Goal: Task Accomplishment & Management: Manage account settings

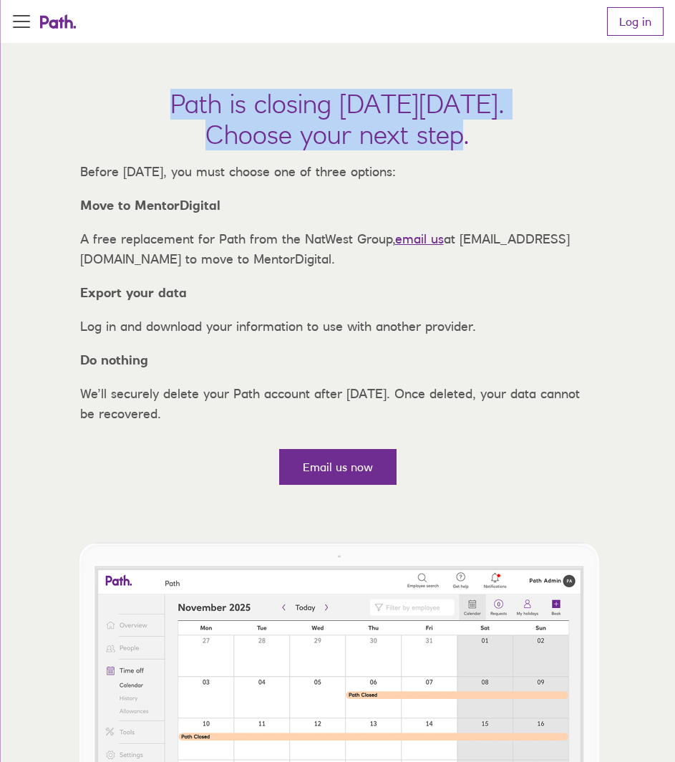
drag, startPoint x: 74, startPoint y: 107, endPoint x: 465, endPoint y: 147, distance: 393.0
click at [465, 147] on h1 "Path is closing on Thursday, 6 November 2025. Choose your next step." at bounding box center [337, 120] width 334 height 62
copy h1 "Path is closing on Thursday, 6 November 2025. Choose your next step"
click at [620, 10] on link "Log in" at bounding box center [635, 21] width 57 height 29
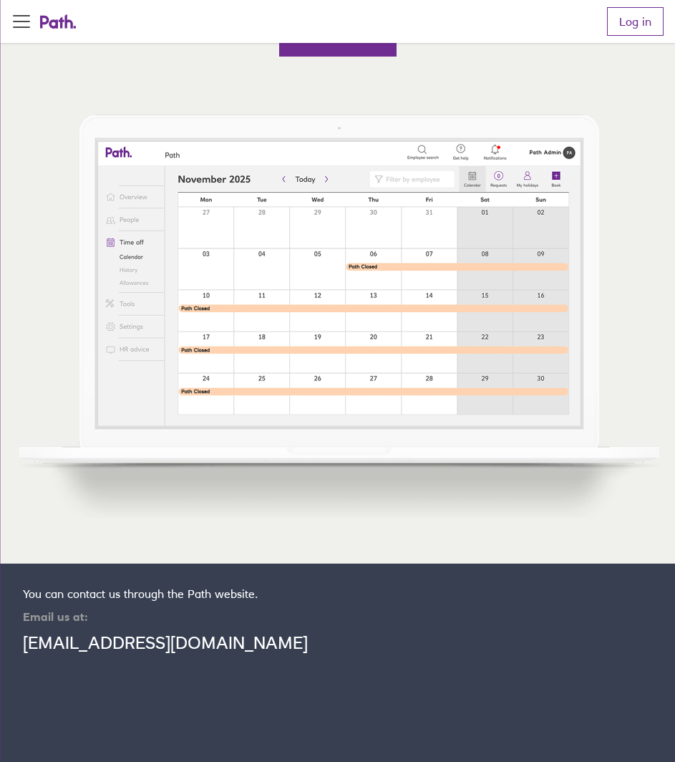
scroll to position [430, 0]
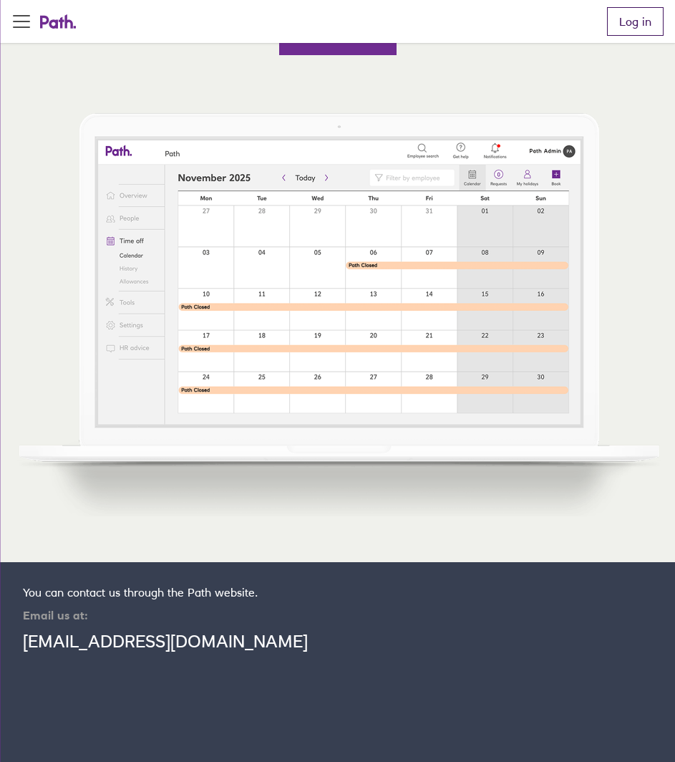
click at [625, 17] on link "Log in" at bounding box center [635, 21] width 57 height 29
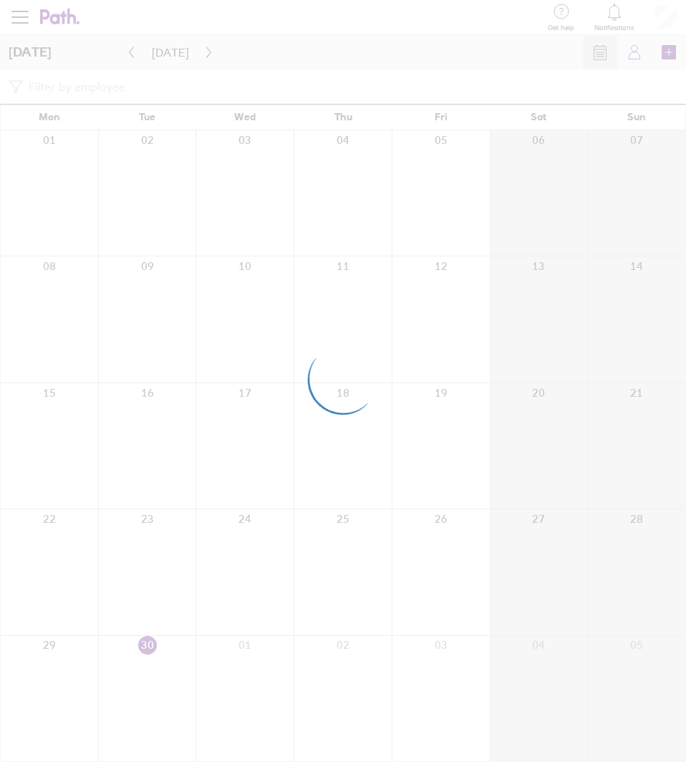
drag, startPoint x: 197, startPoint y: 211, endPoint x: 192, endPoint y: 242, distance: 31.9
click at [191, 243] on div at bounding box center [343, 381] width 686 height 762
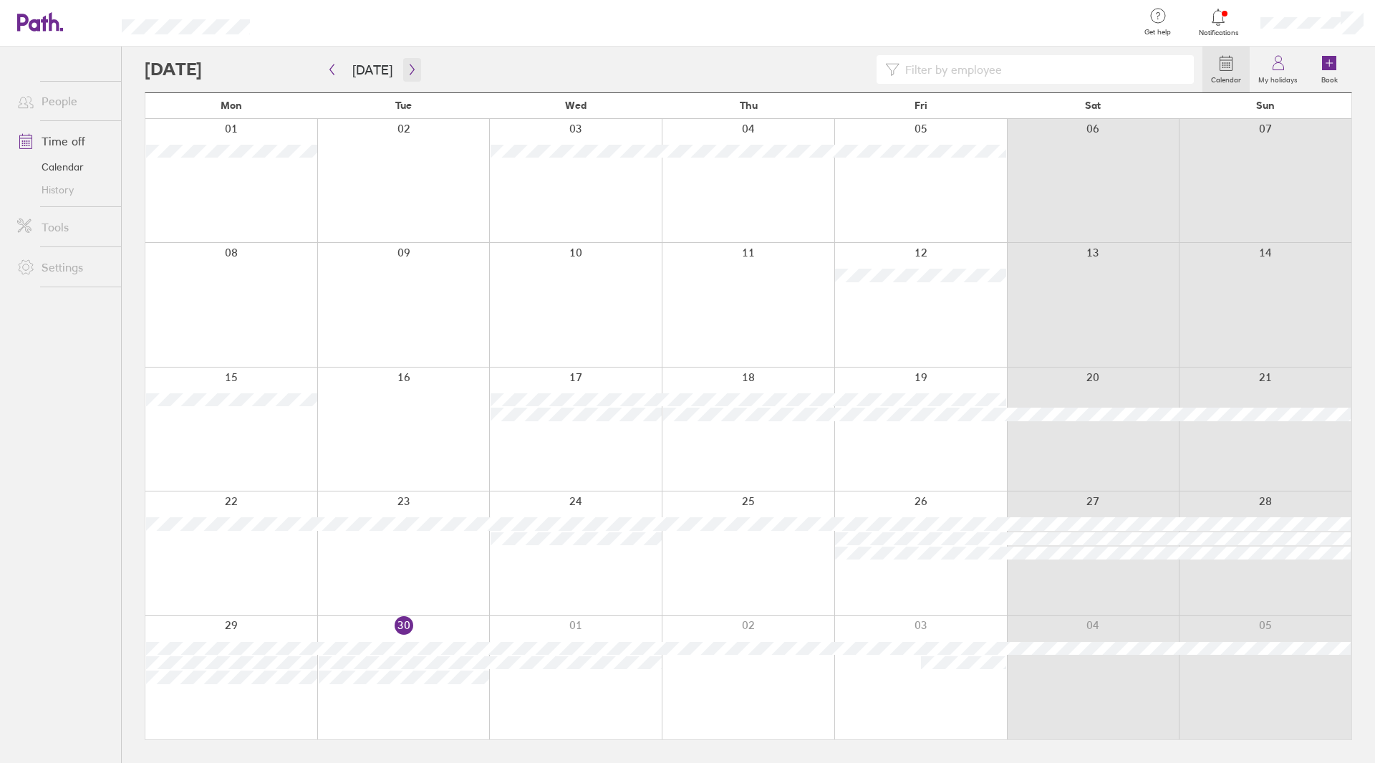
click at [411, 69] on icon "button" at bounding box center [412, 69] width 11 height 11
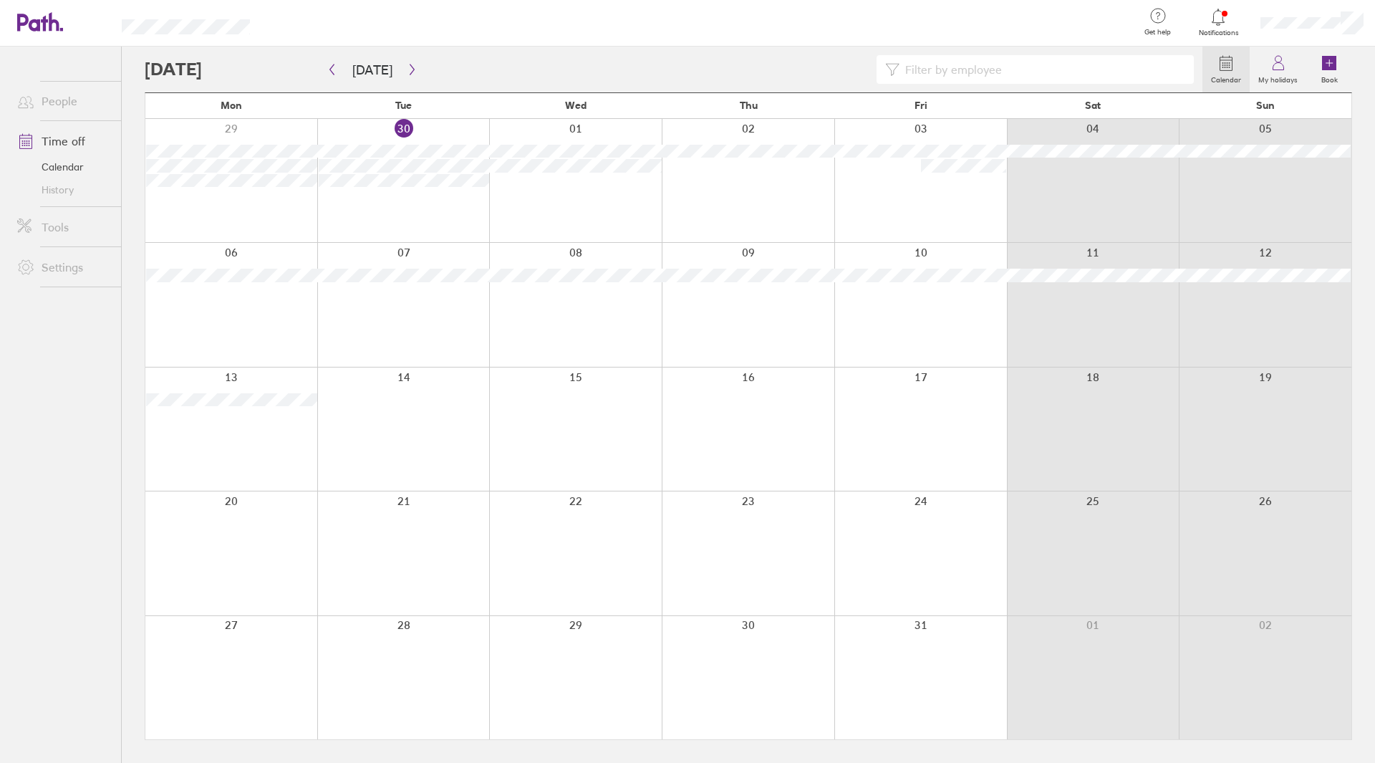
click at [685, 523] on div at bounding box center [748, 552] width 173 height 123
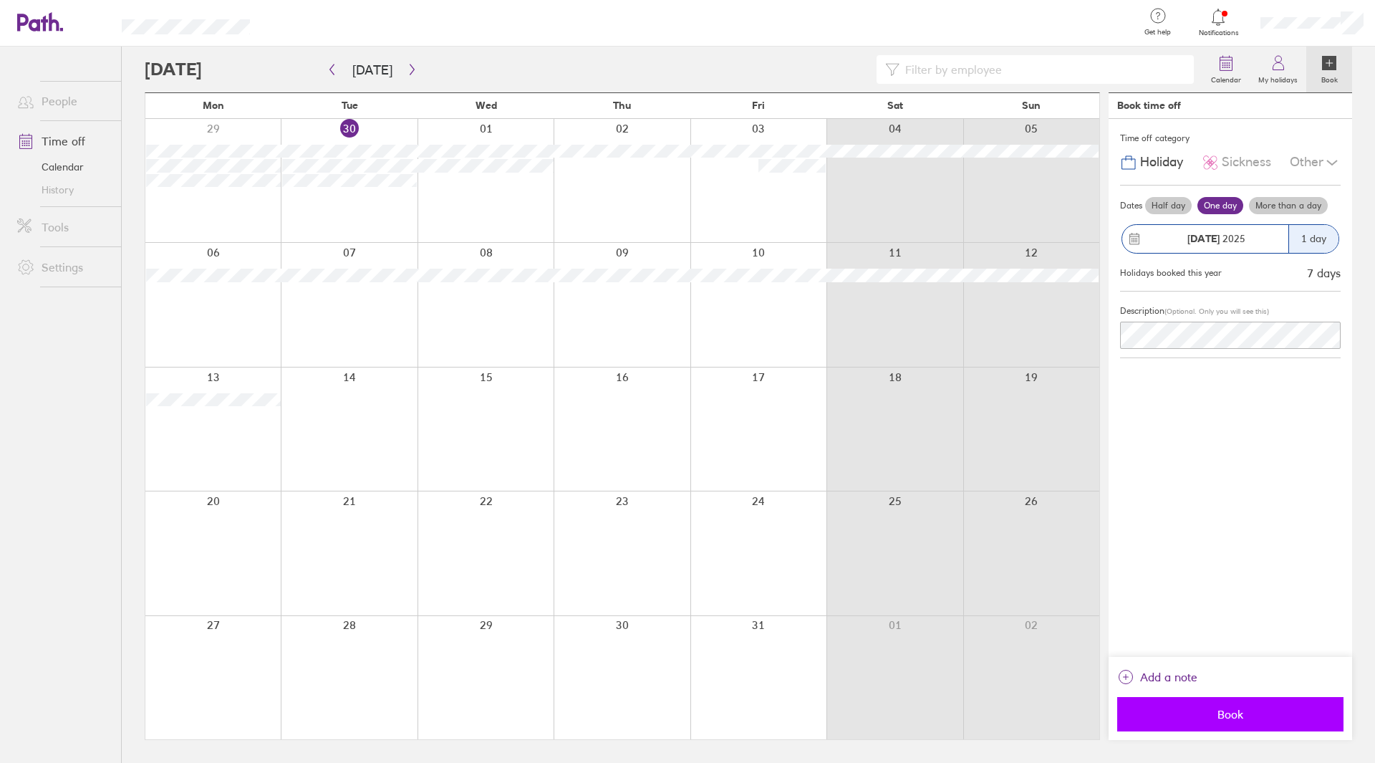
click at [685, 704] on button "Book" at bounding box center [1230, 714] width 226 height 34
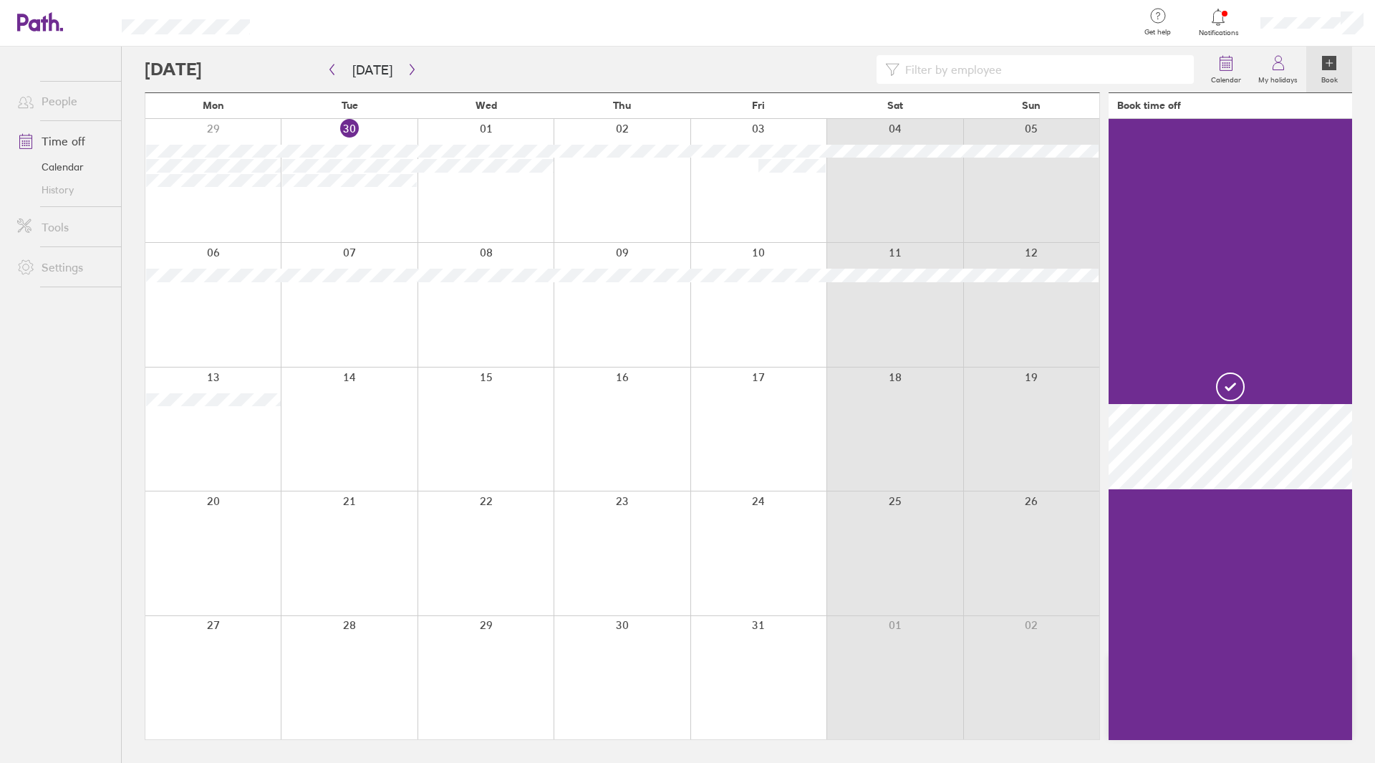
click at [685, 551] on div at bounding box center [758, 552] width 136 height 123
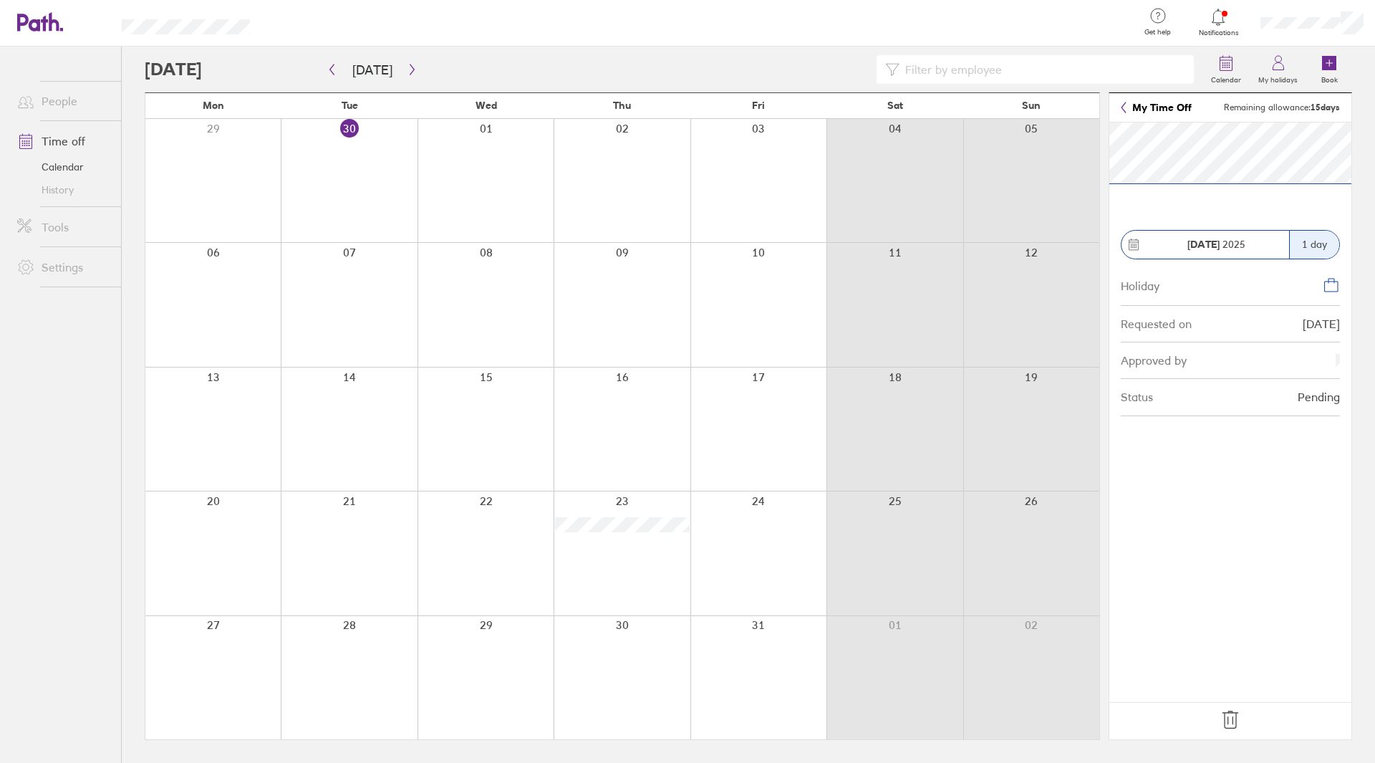
click at [685, 719] on icon at bounding box center [1229, 719] width 15 height 17
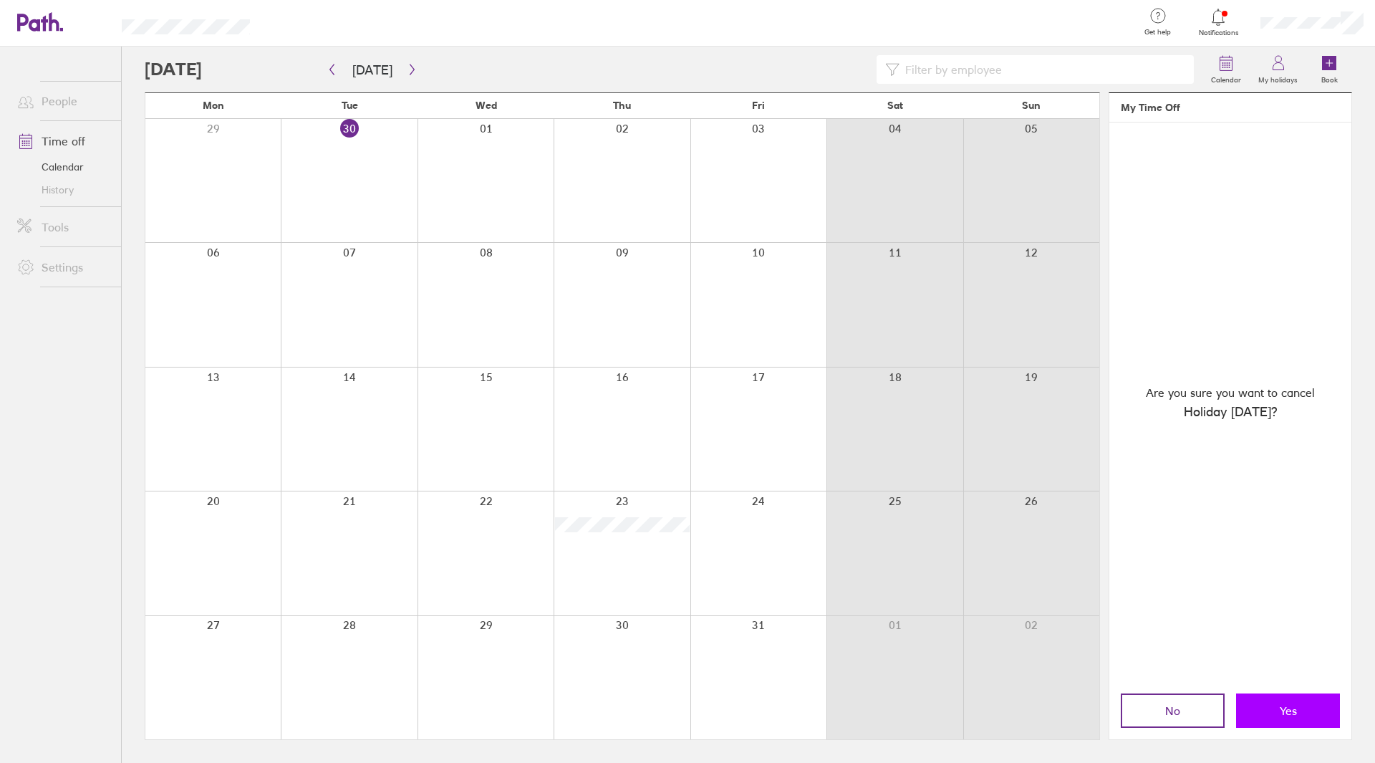
click at [685, 700] on button "Yes" at bounding box center [1288, 710] width 104 height 34
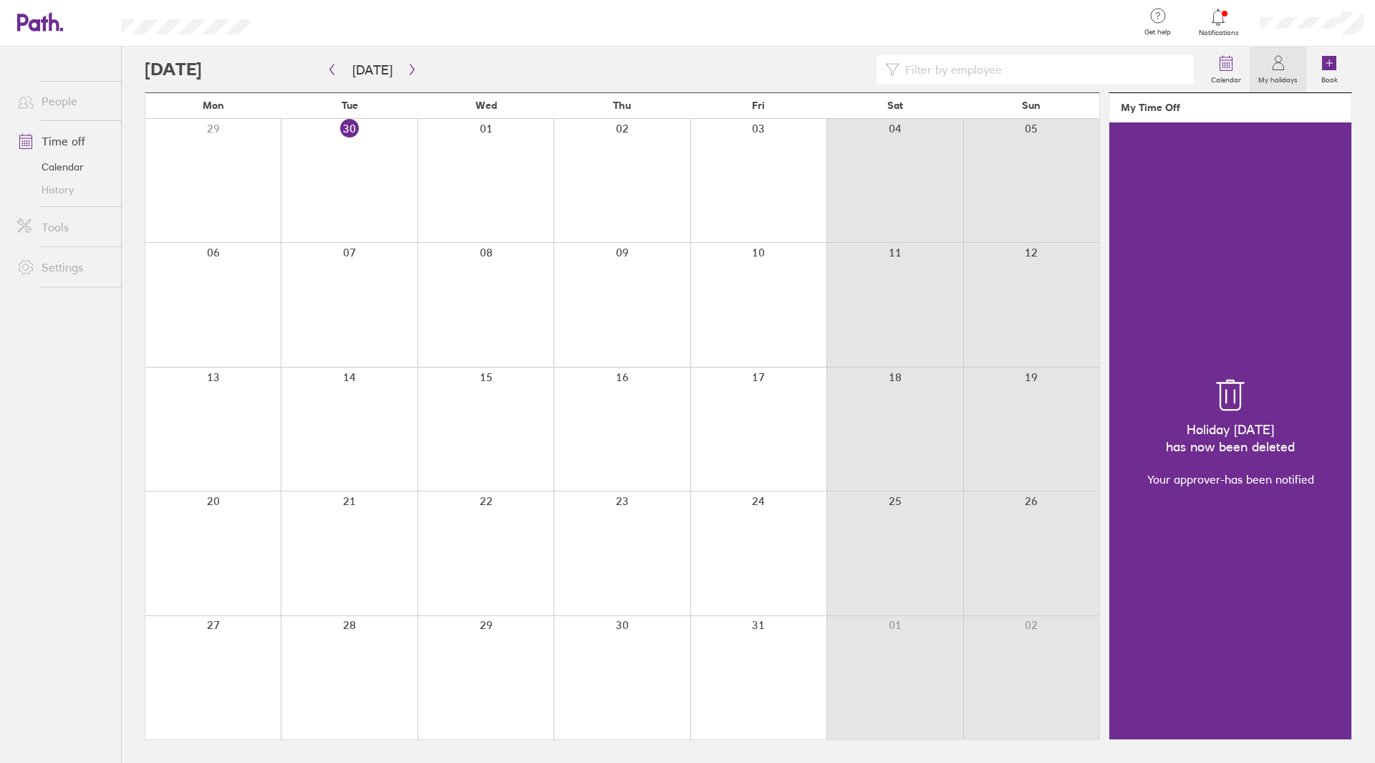
click at [685, 481] on div "Your approver - has been notified" at bounding box center [1230, 479] width 167 height 14
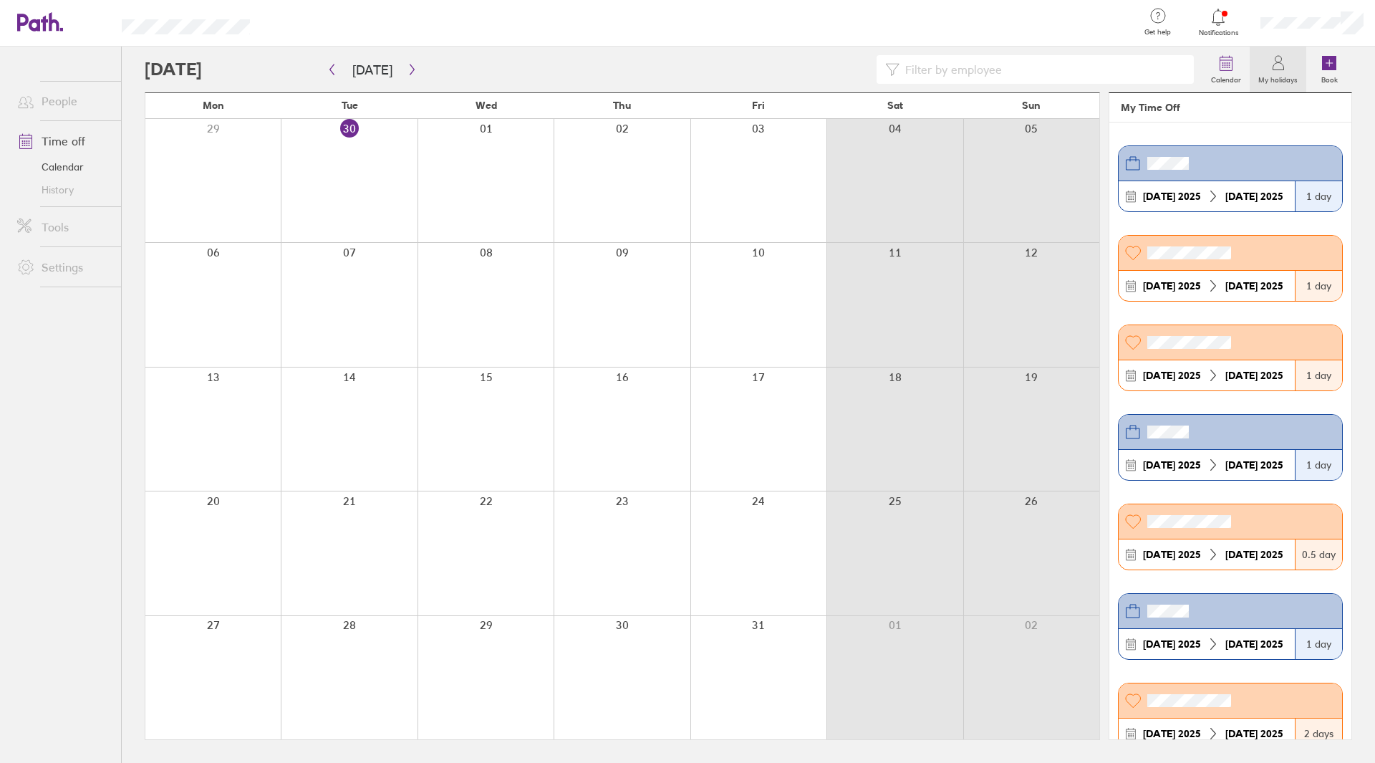
click at [625, 523] on div at bounding box center [622, 552] width 136 height 123
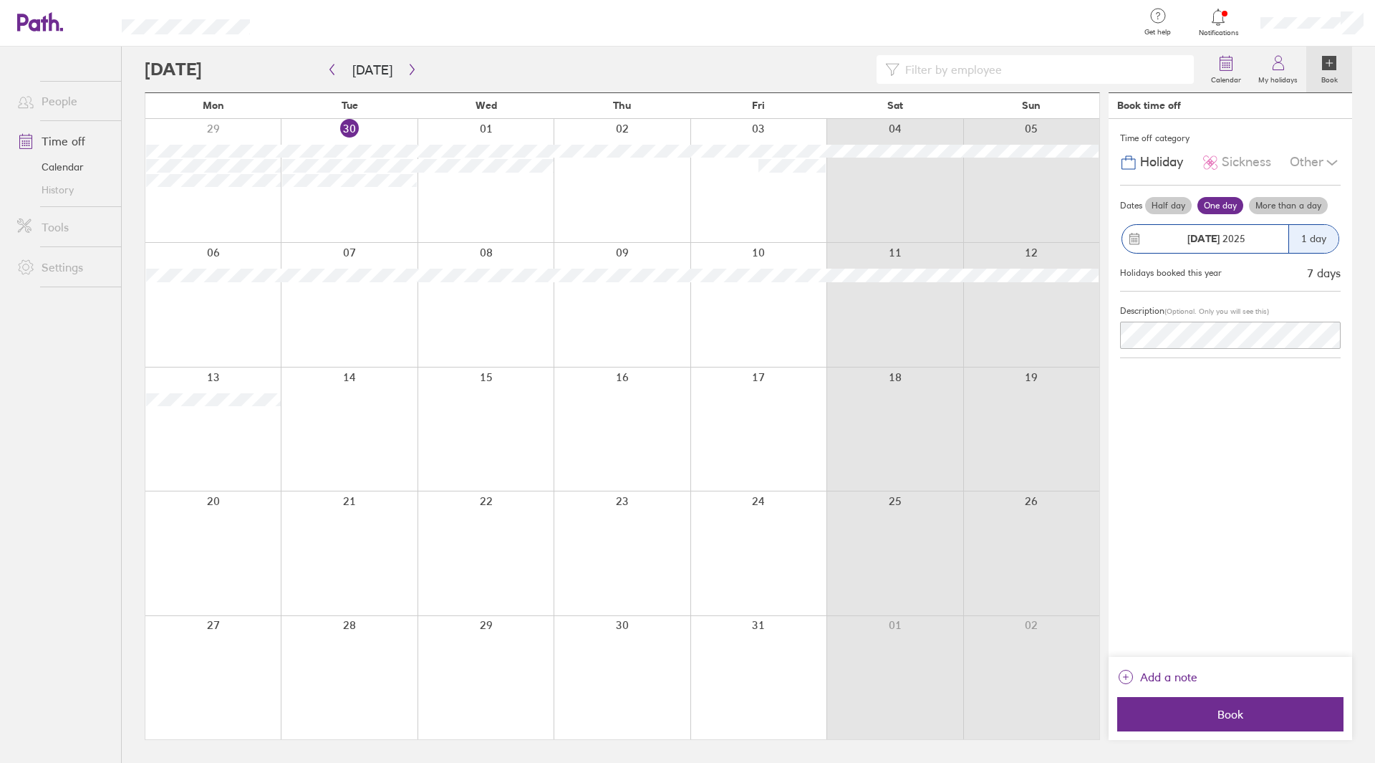
click at [685, 198] on label "More than a day" at bounding box center [1288, 205] width 79 height 17
click at [0, 0] on input "More than a day" at bounding box center [0, 0] width 0 height 0
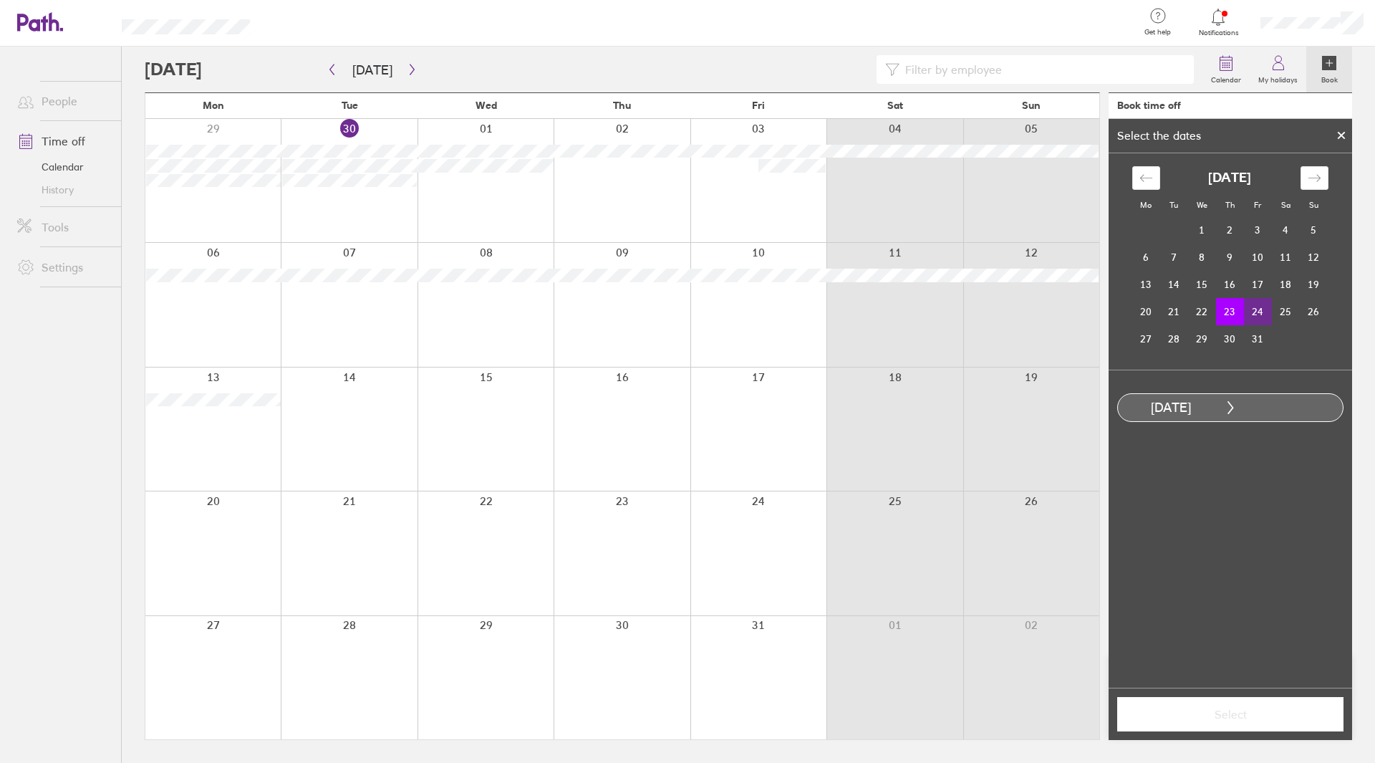
click at [685, 301] on td "24" at bounding box center [1258, 311] width 28 height 27
click at [685, 711] on span "Select" at bounding box center [1230, 714] width 206 height 13
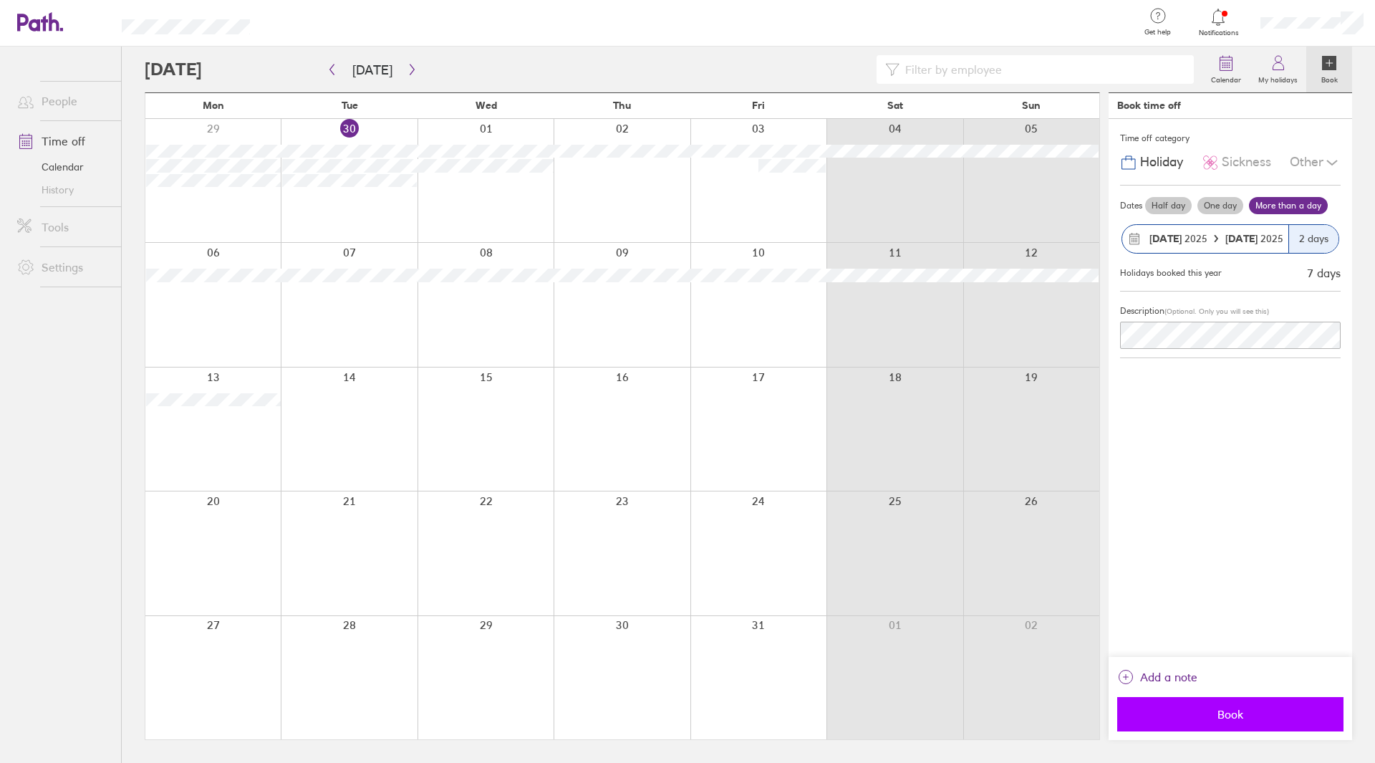
click at [685, 710] on span "Book" at bounding box center [1230, 714] width 206 height 13
